Goal: Browse casually

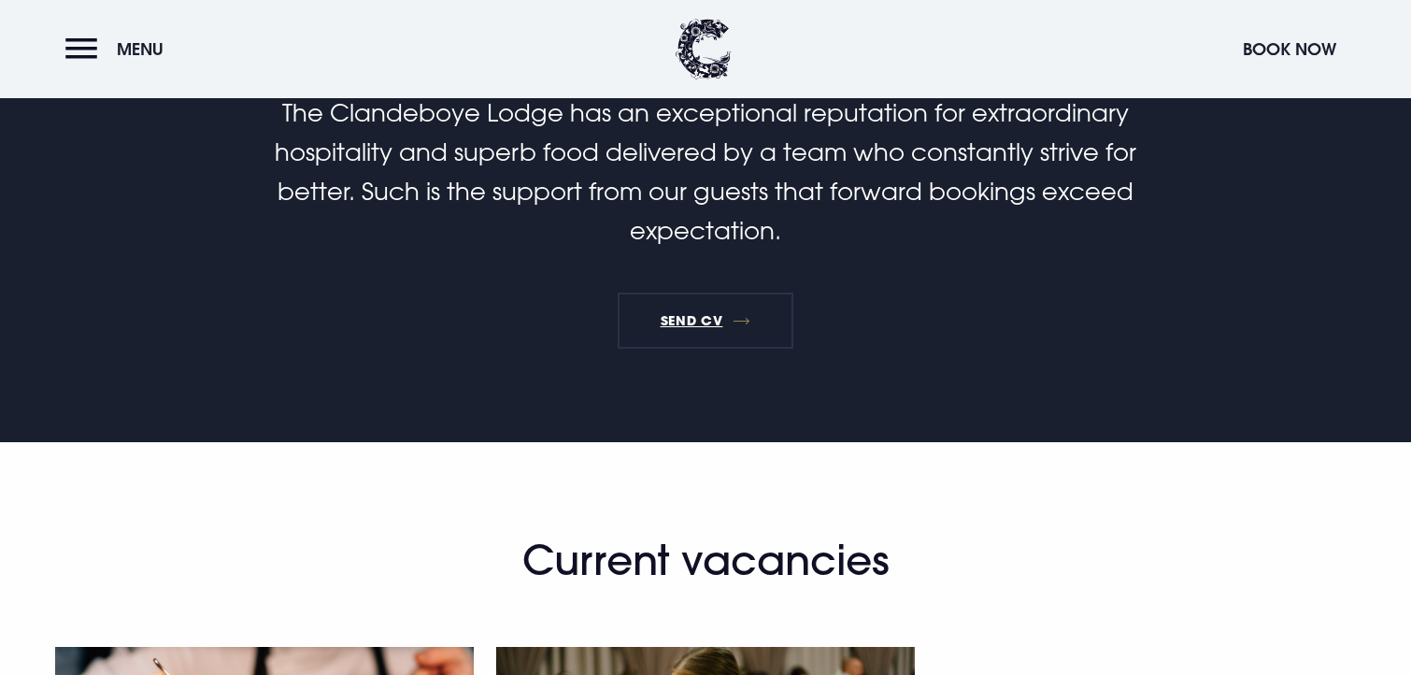
scroll to position [1168, 0]
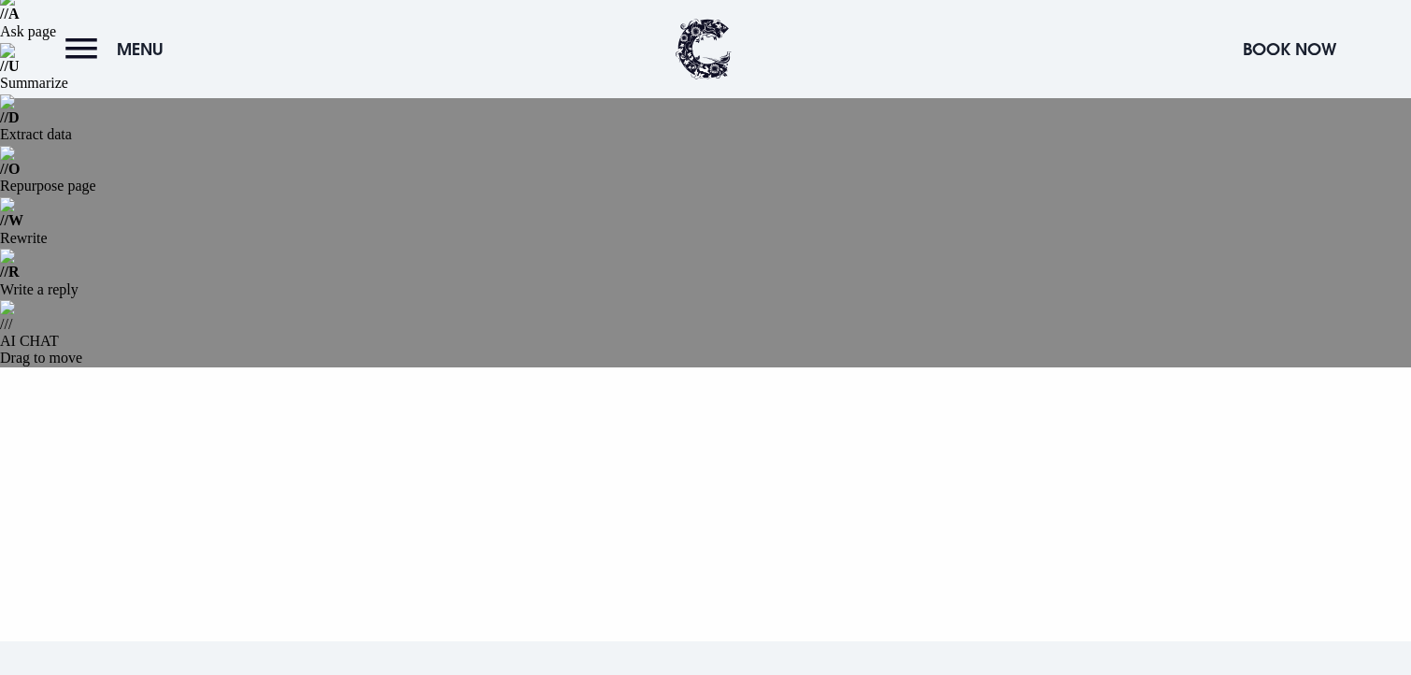
scroll to position [249, 0]
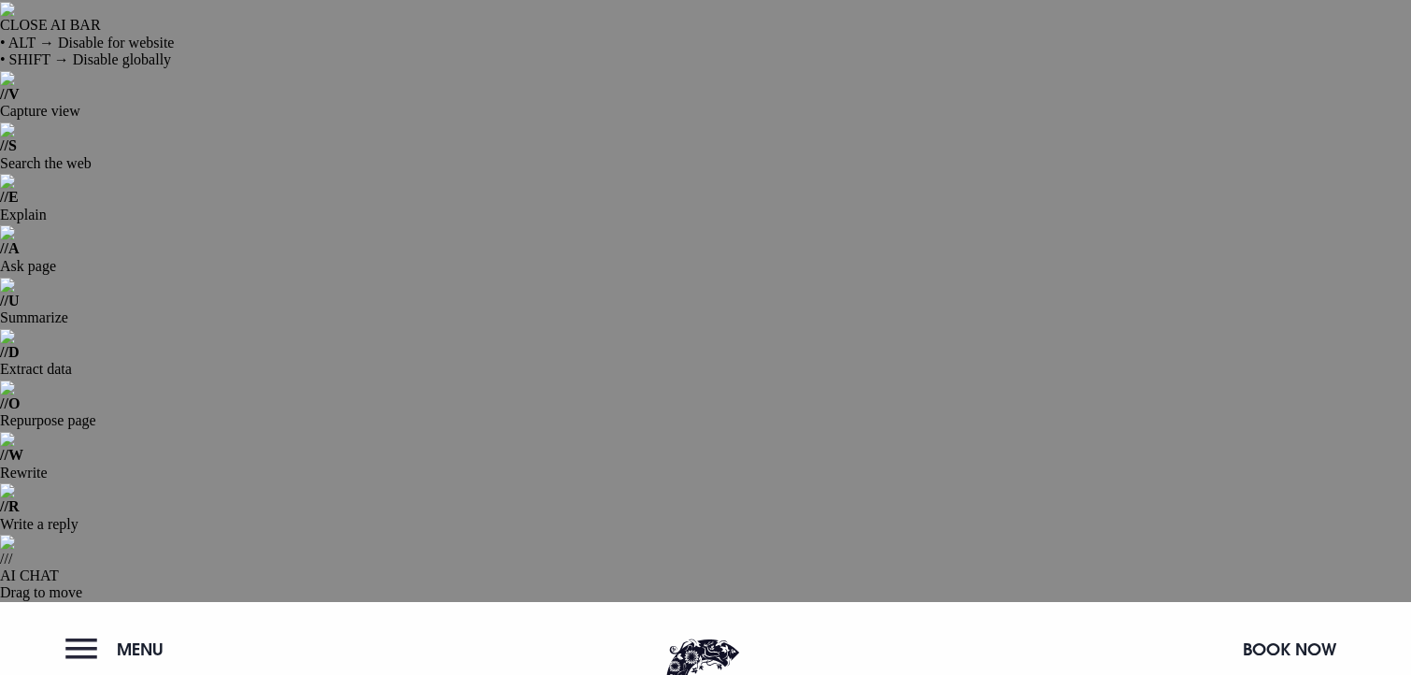
click at [75, 629] on button "Menu" at bounding box center [118, 649] width 107 height 40
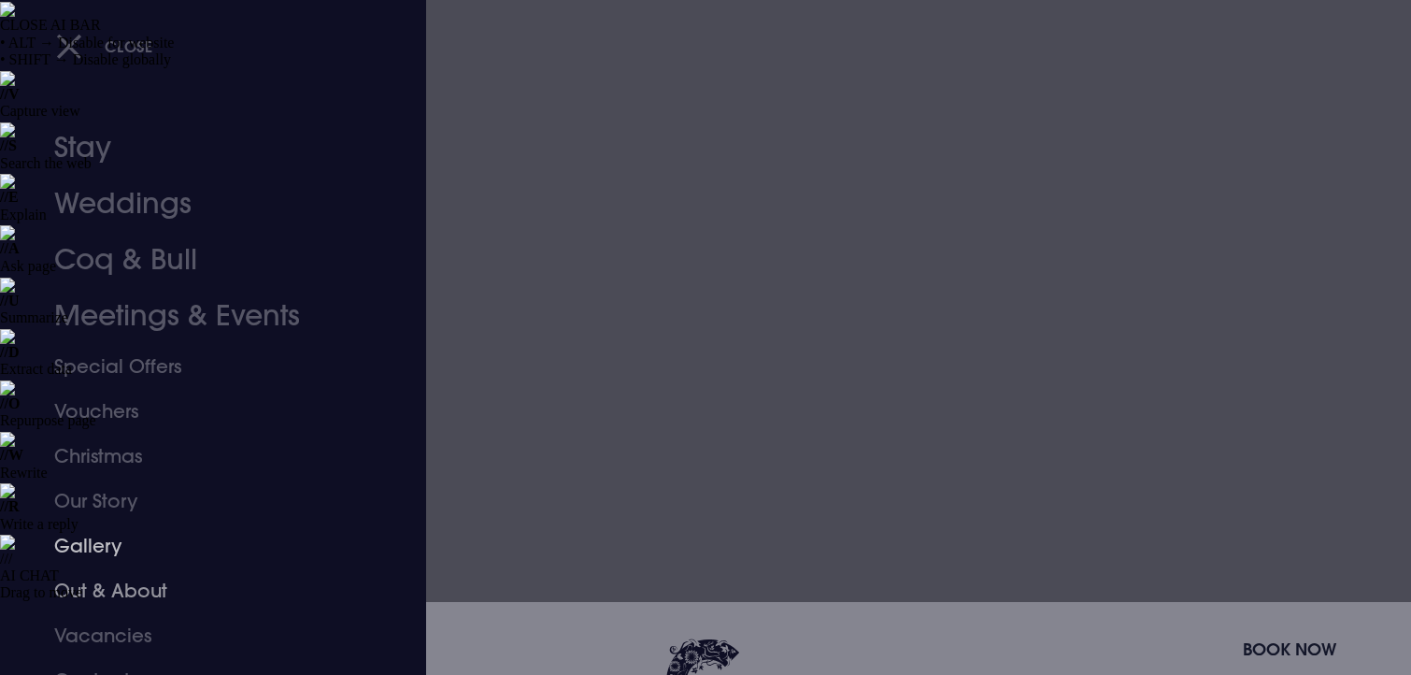
click at [117, 603] on link "Out & About" at bounding box center [201, 590] width 295 height 45
